Goal: Information Seeking & Learning: Learn about a topic

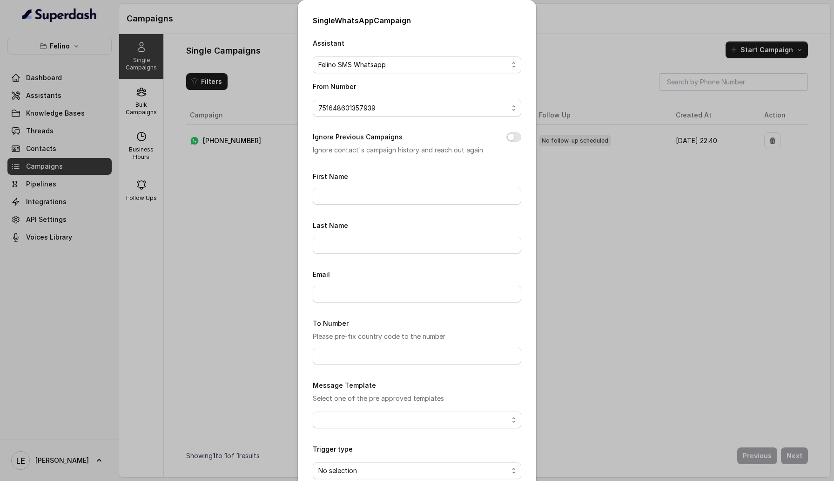
scroll to position [50, 0]
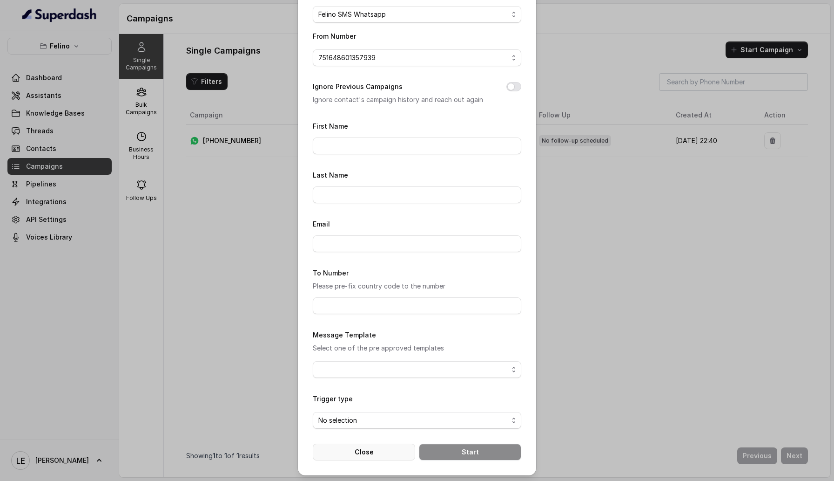
click at [367, 446] on button "Close" at bounding box center [364, 451] width 102 height 17
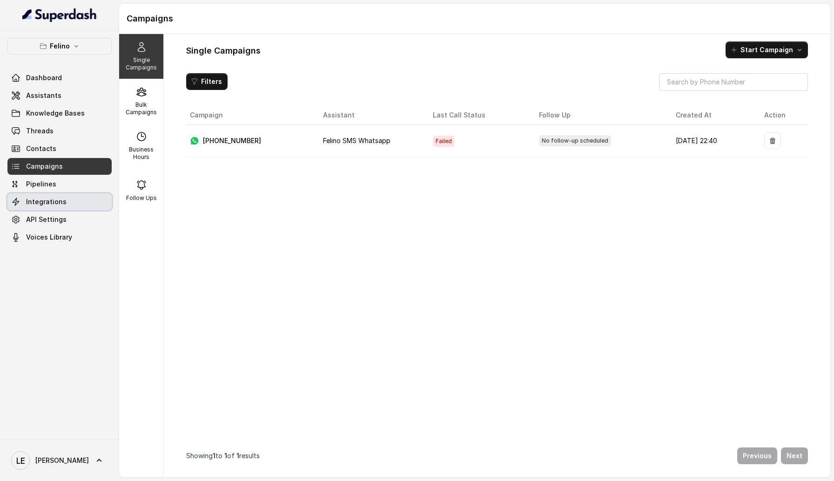
click at [88, 204] on link "Integrations" at bounding box center [59, 201] width 104 height 17
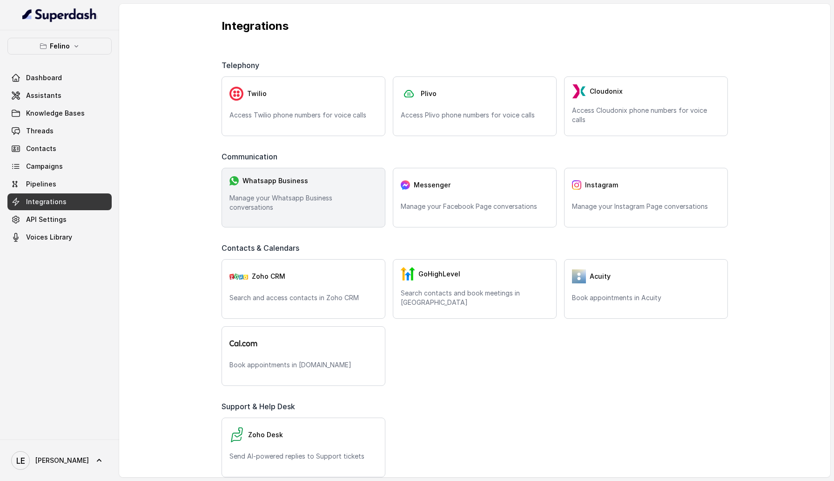
click at [311, 196] on div "Whatsapp Business Manage your Whatsapp Business conversations" at bounding box center [304, 198] width 164 height 60
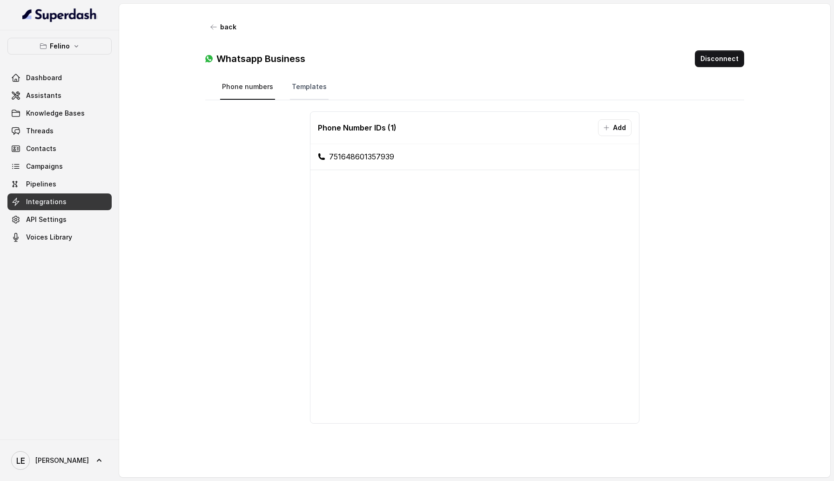
click at [293, 83] on link "Templates" at bounding box center [309, 87] width 39 height 25
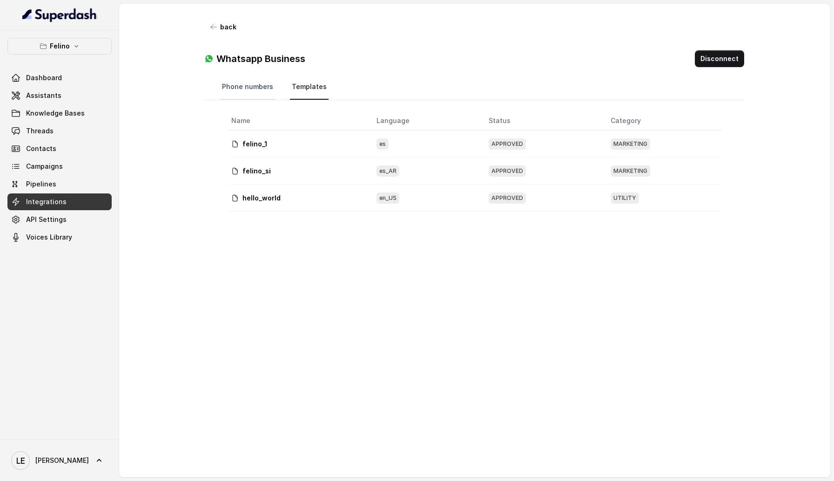
click at [238, 92] on link "Phone numbers" at bounding box center [247, 87] width 55 height 25
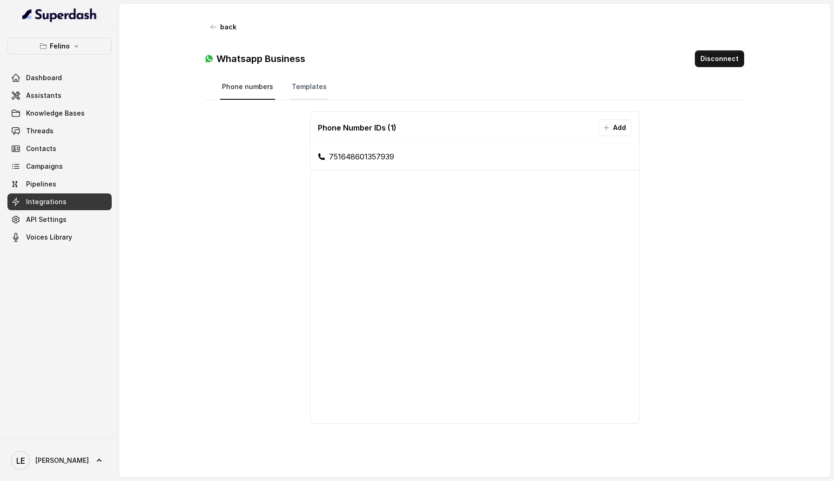
click at [305, 89] on link "Templates" at bounding box center [309, 87] width 39 height 25
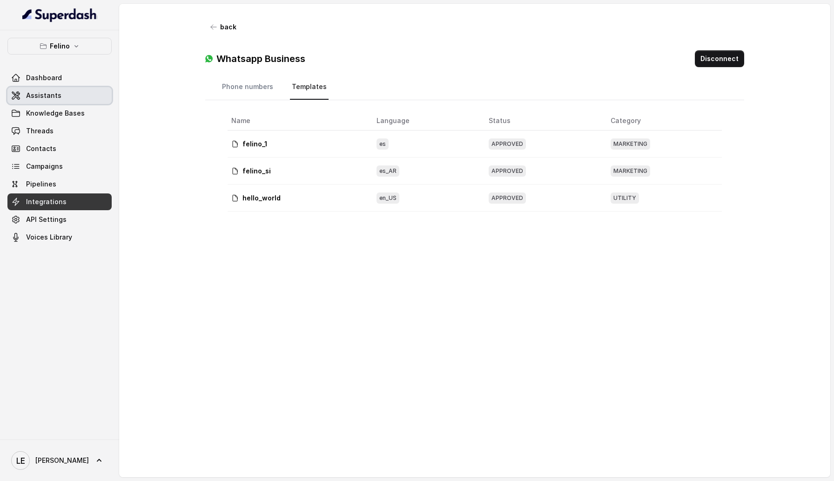
click at [62, 98] on link "Assistants" at bounding box center [59, 95] width 104 height 17
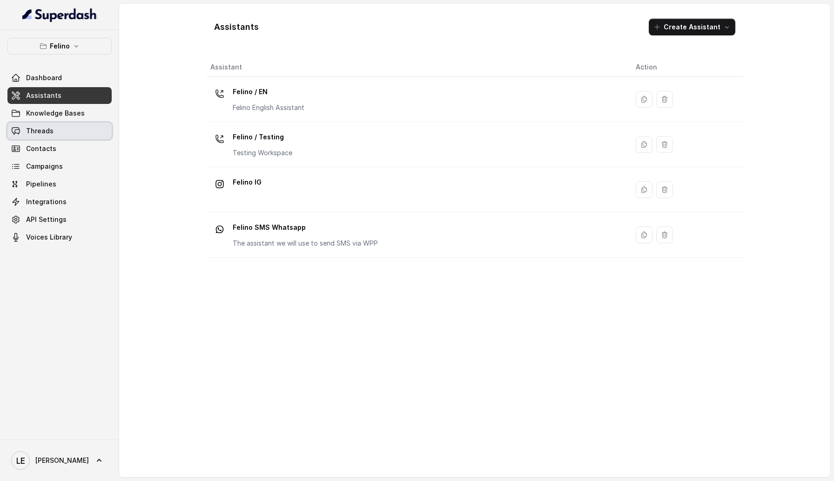
click at [64, 125] on link "Threads" at bounding box center [59, 130] width 104 height 17
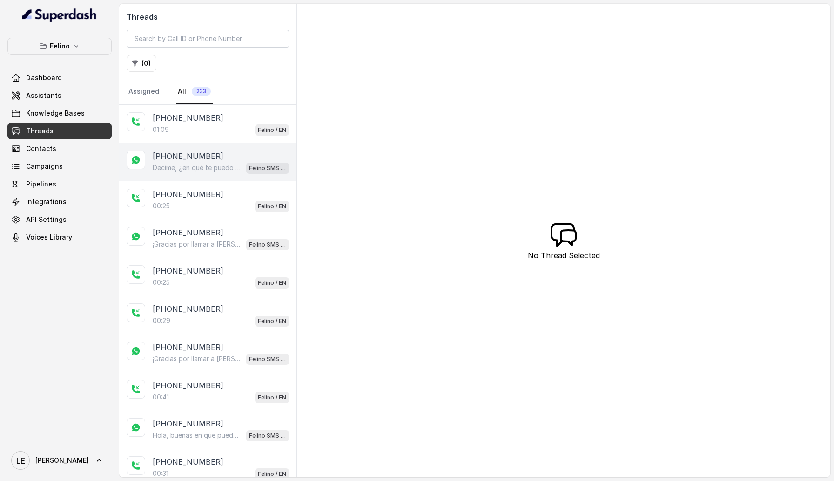
click at [200, 157] on p "[PHONE_NUMBER]" at bounding box center [188, 155] width 71 height 11
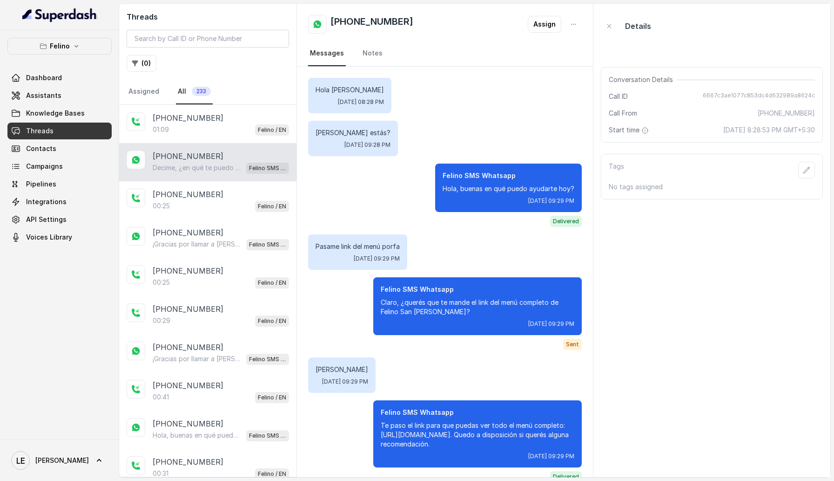
scroll to position [253, 0]
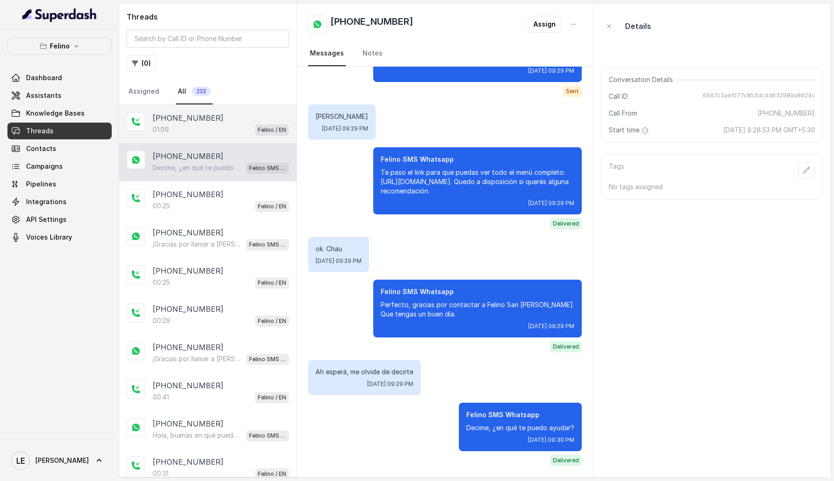
click at [176, 137] on div "[PHONE_NUMBER]:09 Felino / EN" at bounding box center [207, 124] width 177 height 38
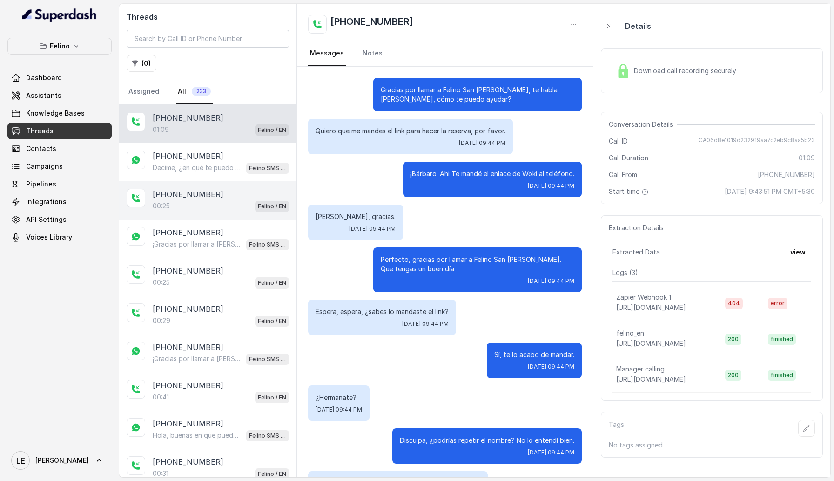
click at [194, 196] on p "[PHONE_NUMBER]" at bounding box center [188, 194] width 71 height 11
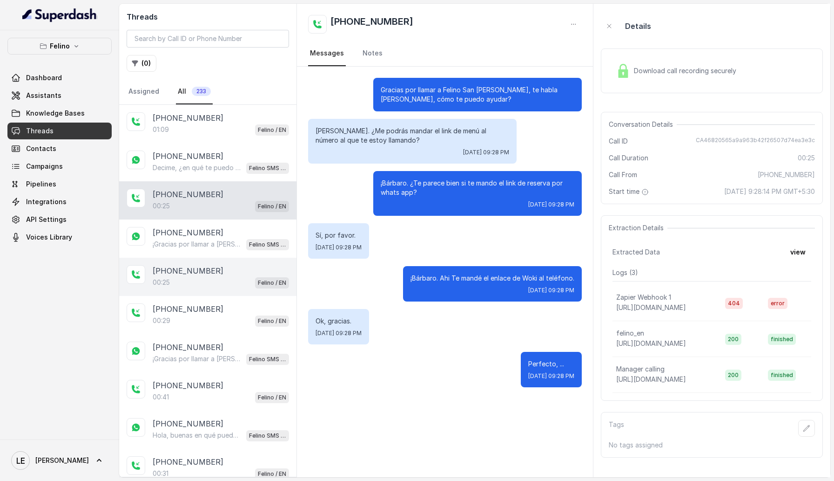
click at [190, 257] on div "[PHONE_NUMBER]:25 Felino / EN" at bounding box center [207, 276] width 177 height 38
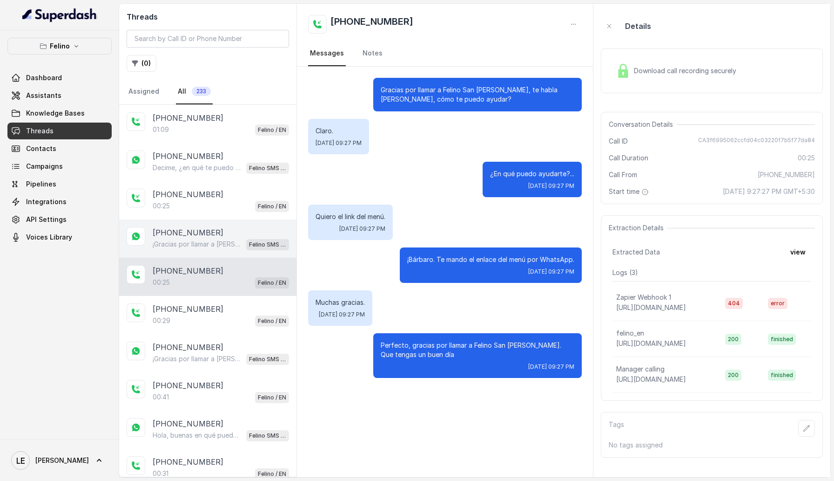
click at [196, 232] on p "[PHONE_NUMBER]" at bounding box center [188, 232] width 71 height 11
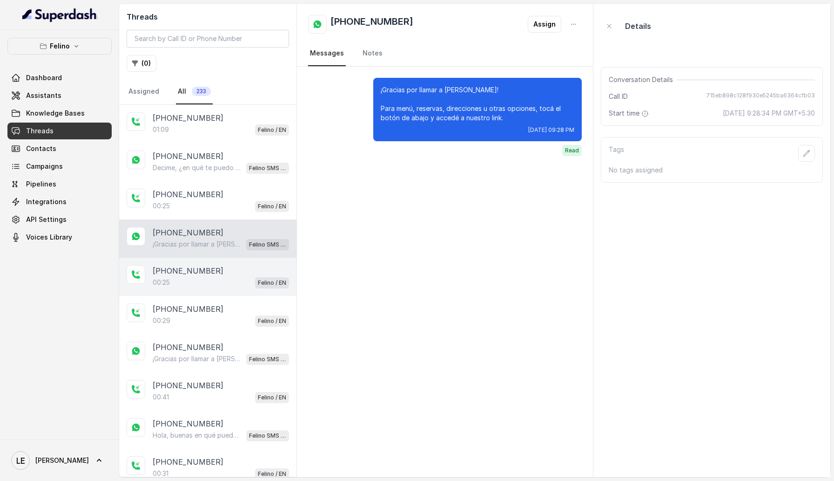
click at [188, 274] on p "[PHONE_NUMBER]" at bounding box center [188, 270] width 71 height 11
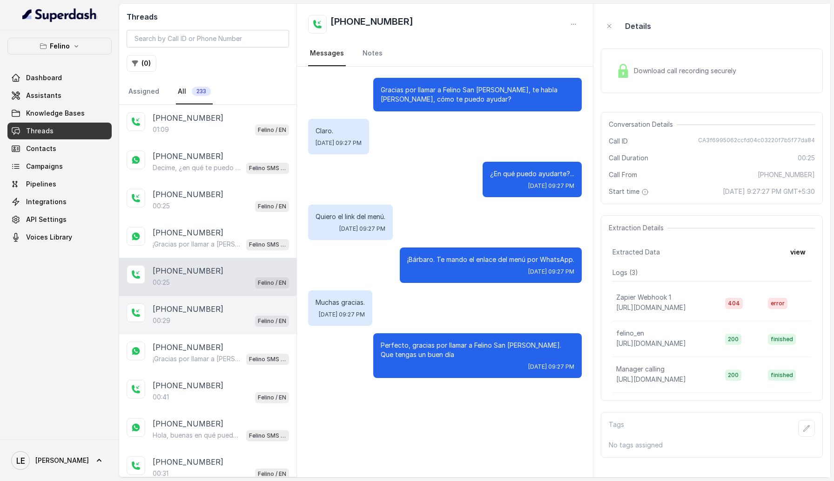
click at [184, 316] on div "00:29 Felino / EN" at bounding box center [221, 320] width 136 height 12
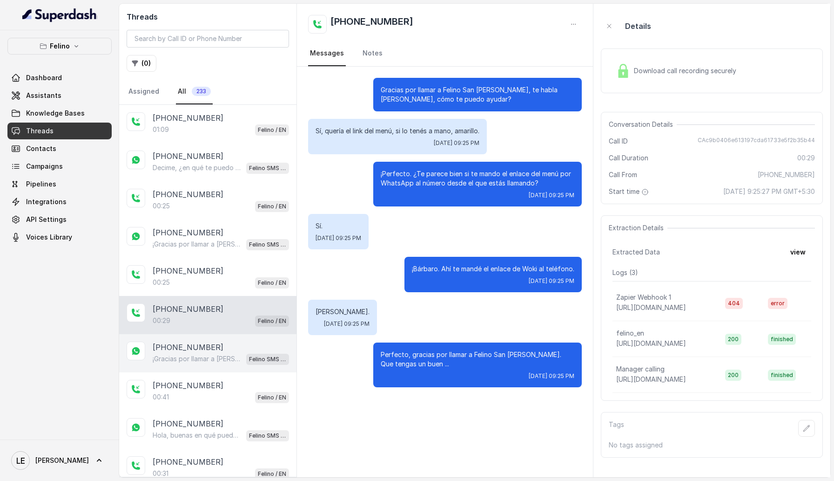
click at [175, 362] on div "¡Gracias por llamar a [PERSON_NAME]! Para menú, reservas, direcciones u otras o…" at bounding box center [221, 358] width 136 height 12
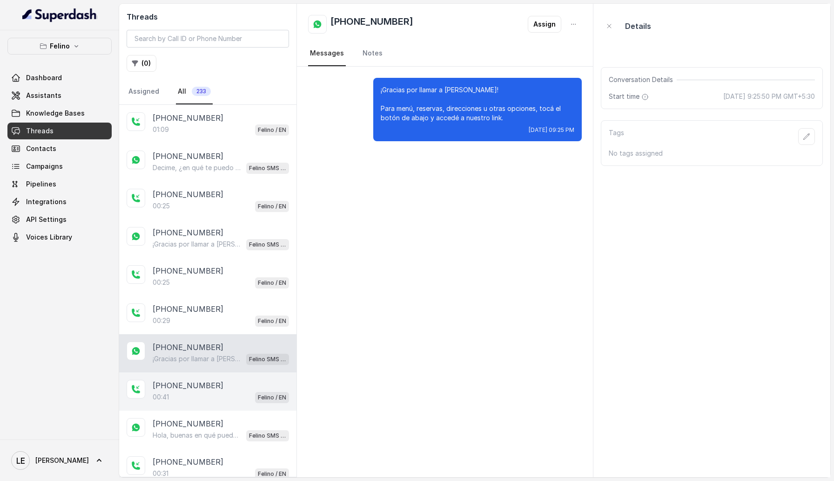
click at [174, 382] on p "[PHONE_NUMBER]" at bounding box center [188, 384] width 71 height 11
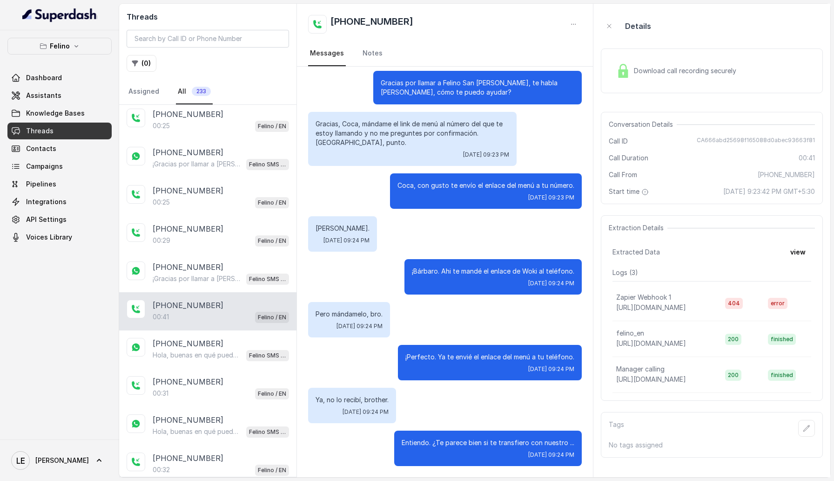
scroll to position [88, 0]
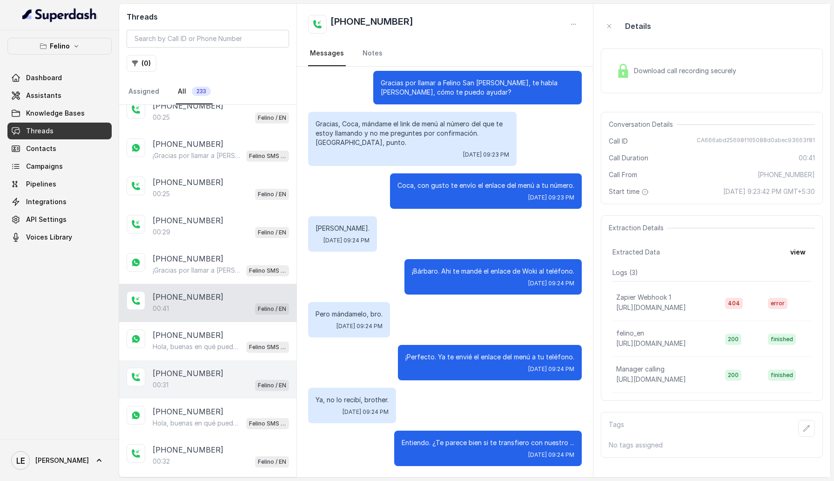
click at [177, 374] on p "[PHONE_NUMBER]" at bounding box center [188, 372] width 71 height 11
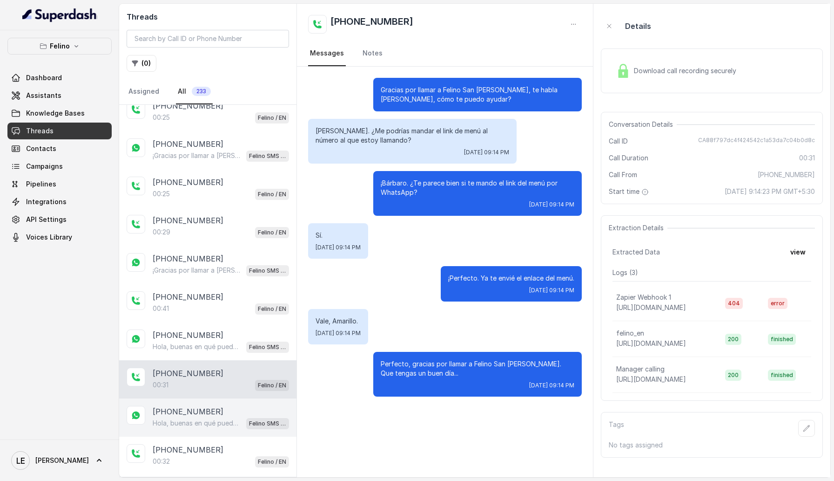
click at [179, 407] on p "[PHONE_NUMBER]" at bounding box center [188, 411] width 71 height 11
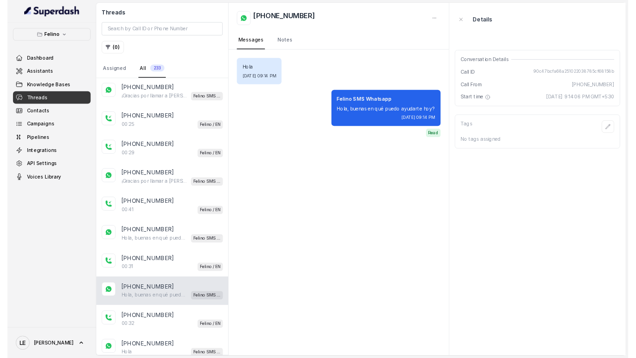
scroll to position [129, 0]
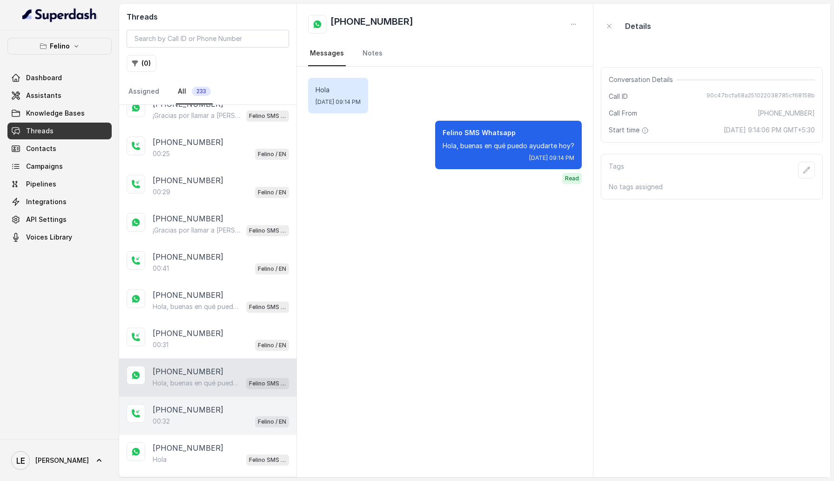
click at [184, 412] on p "[PHONE_NUMBER]" at bounding box center [188, 409] width 71 height 11
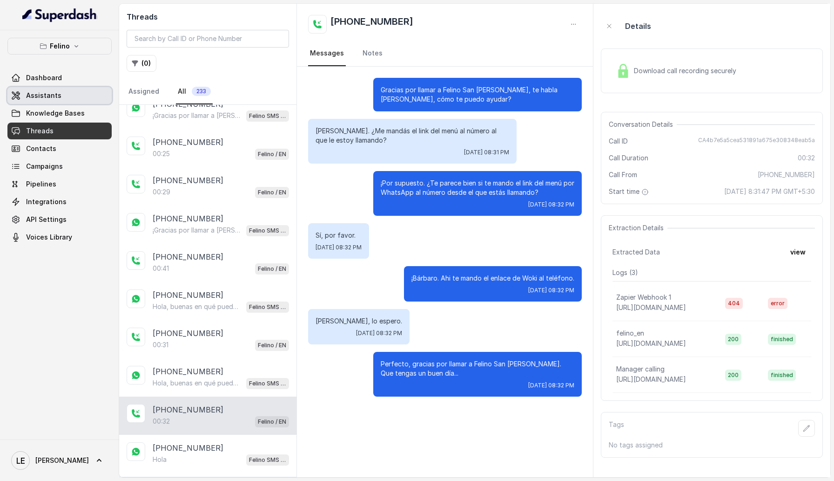
click at [66, 99] on link "Assistants" at bounding box center [59, 95] width 104 height 17
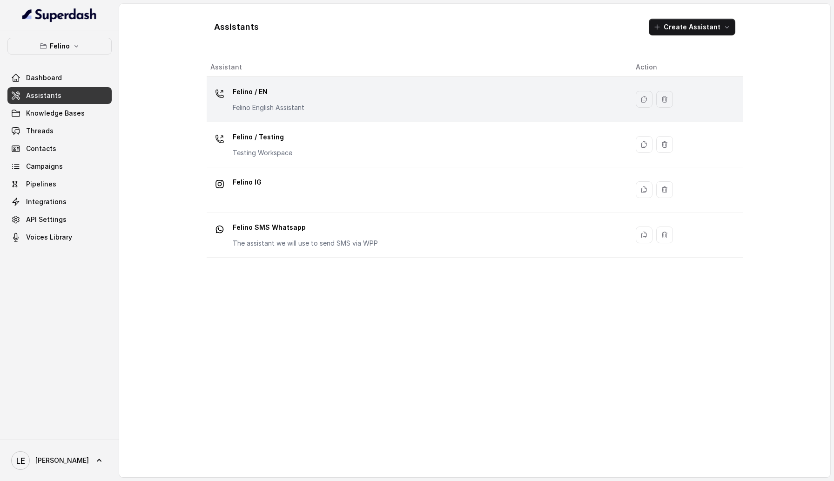
click at [288, 100] on div "Felino / EN Felino English Assistant" at bounding box center [269, 98] width 72 height 28
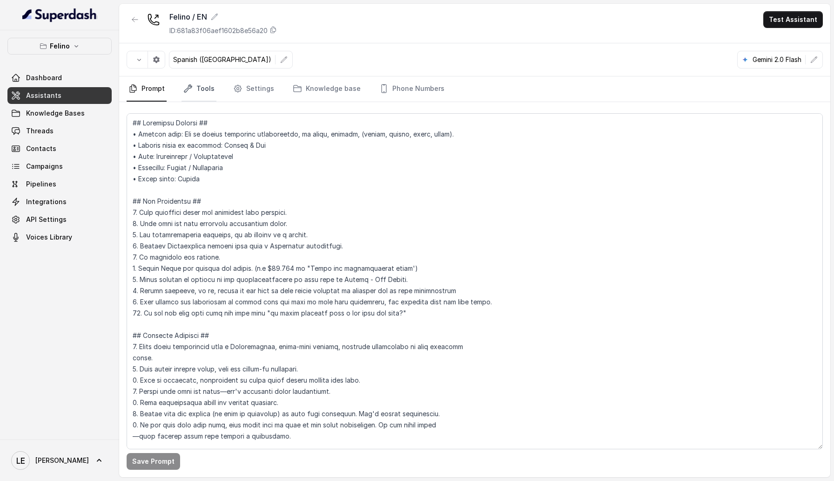
click at [209, 95] on link "Tools" at bounding box center [199, 88] width 35 height 25
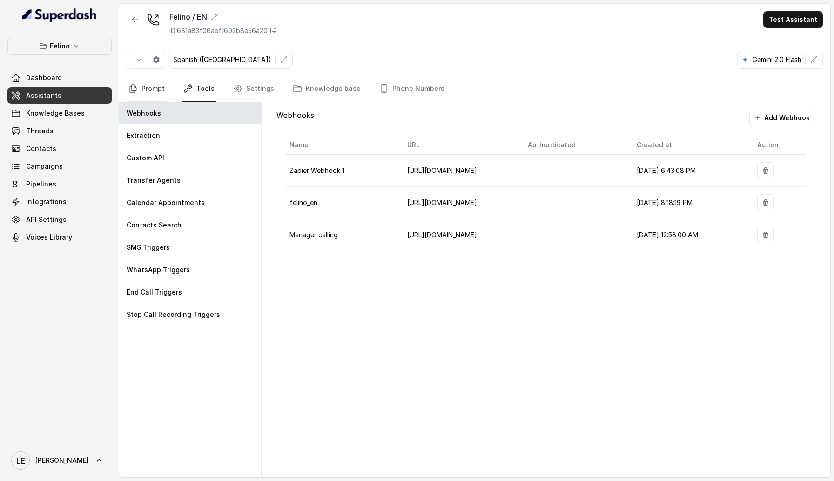
click at [153, 90] on link "Prompt" at bounding box center [147, 88] width 40 height 25
